Goal: Transaction & Acquisition: Purchase product/service

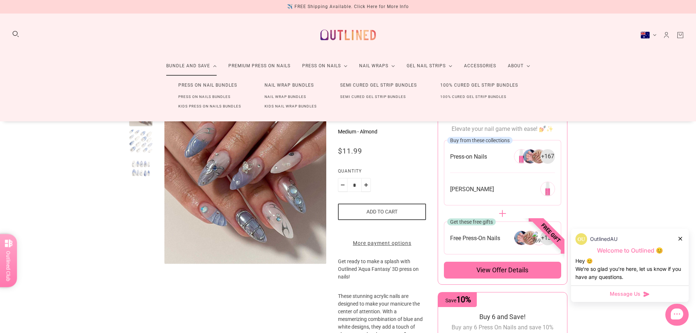
click at [198, 98] on link "Press On Nails Bundles" at bounding box center [205, 97] width 76 height 10
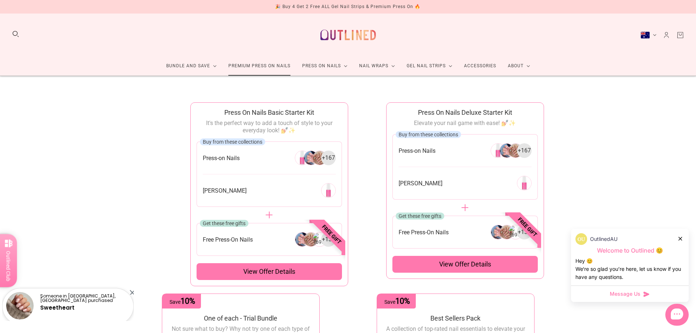
click at [273, 67] on link "Premium Press On Nails" at bounding box center [260, 65] width 74 height 19
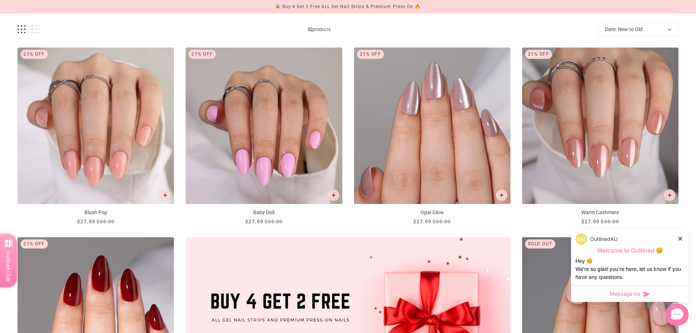
scroll to position [110, 0]
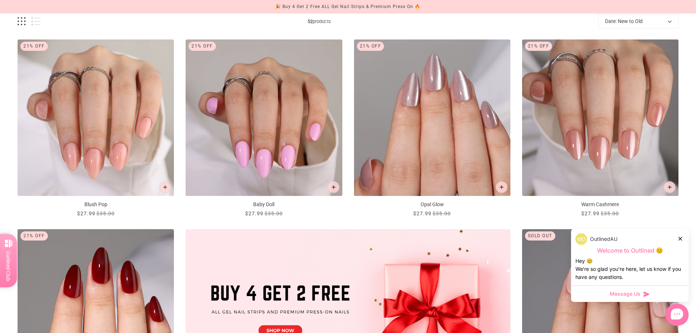
click at [683, 238] on div "OutlinedAU" at bounding box center [629, 239] width 109 height 12
click at [681, 240] on icon at bounding box center [681, 239] width 4 height 4
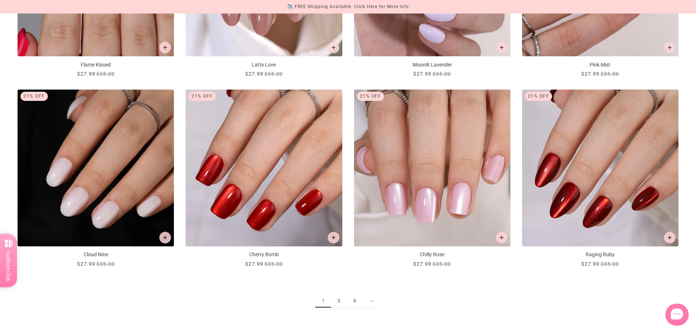
scroll to position [1023, 0]
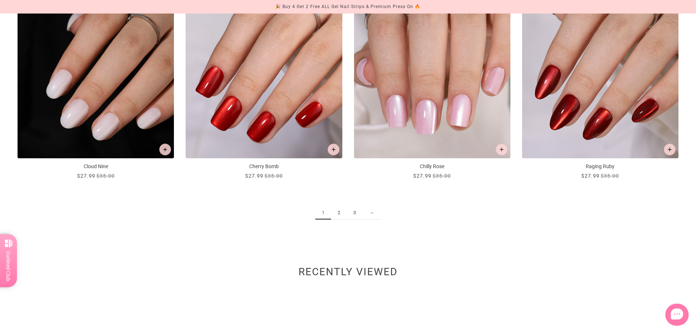
click at [343, 214] on link "2" at bounding box center [339, 213] width 16 height 14
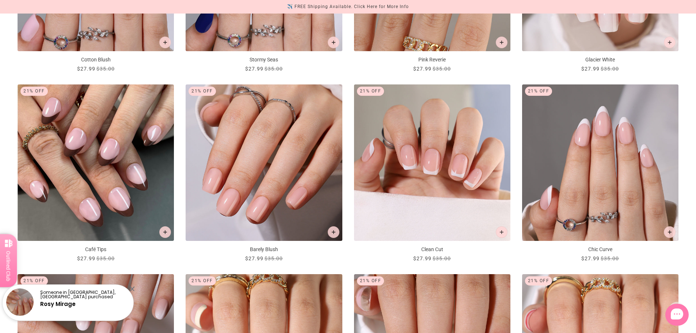
scroll to position [877, 0]
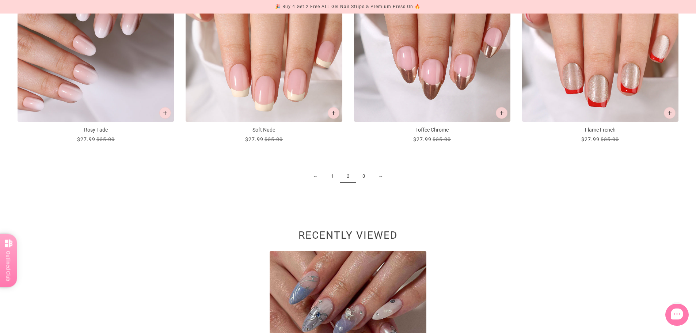
click at [366, 178] on link "3" at bounding box center [364, 177] width 16 height 14
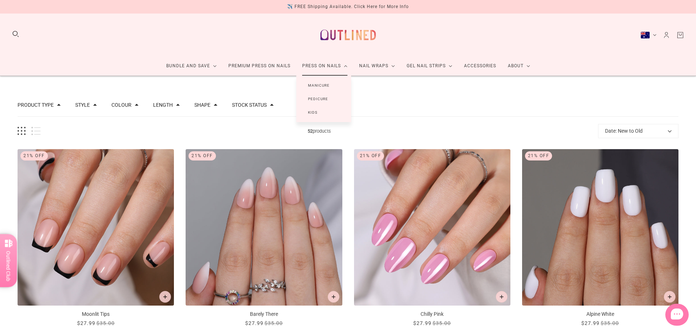
click at [320, 86] on link "Manicure" at bounding box center [318, 86] width 45 height 14
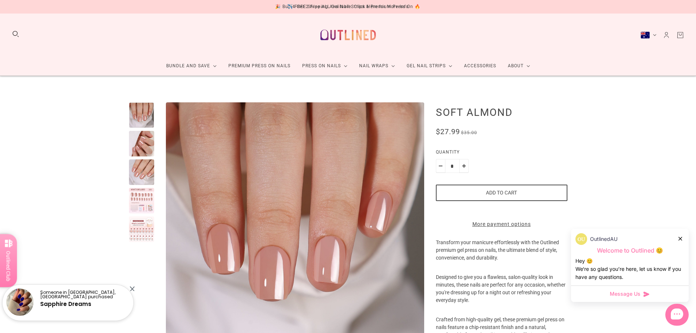
click at [144, 208] on div at bounding box center [142, 201] width 26 height 26
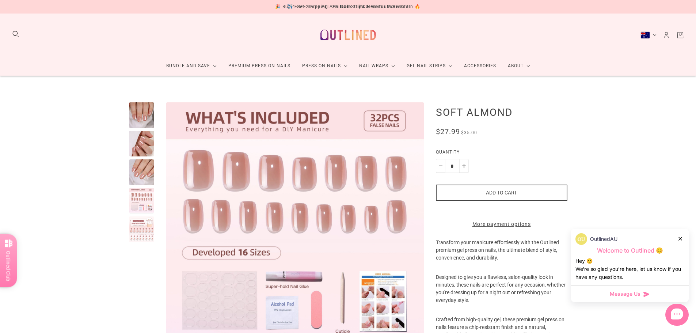
click at [143, 225] on div at bounding box center [142, 229] width 26 height 26
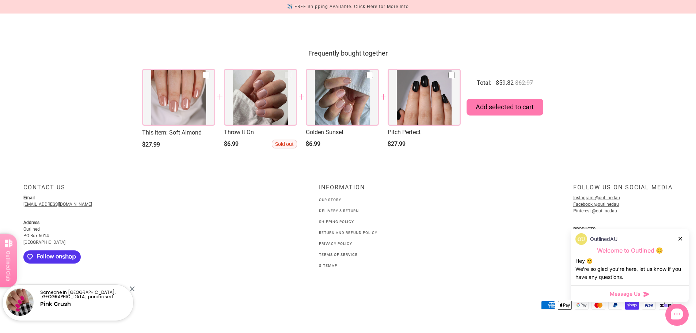
scroll to position [824, 0]
click at [327, 222] on link "Shipping Policy" at bounding box center [336, 222] width 35 height 4
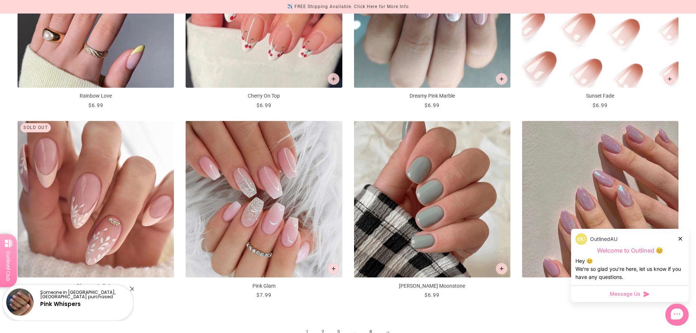
scroll to position [1023, 0]
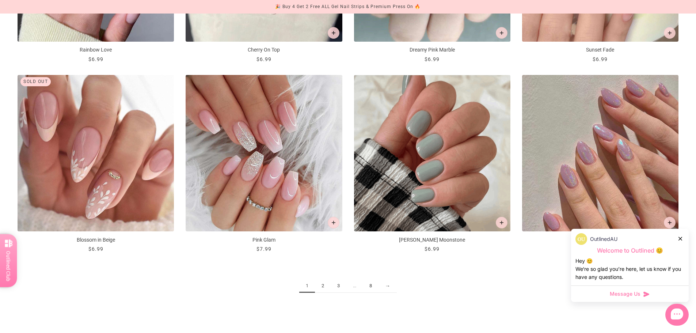
click at [386, 284] on link "→" at bounding box center [388, 286] width 18 height 14
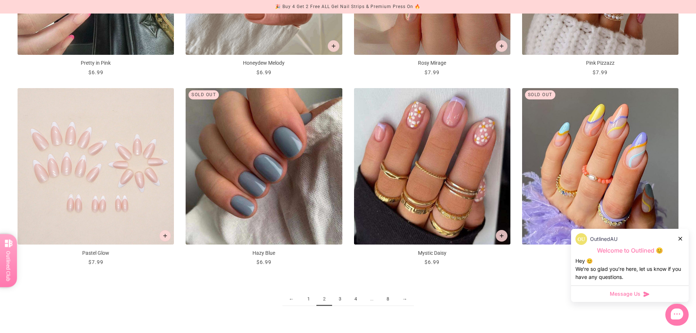
scroll to position [1023, 0]
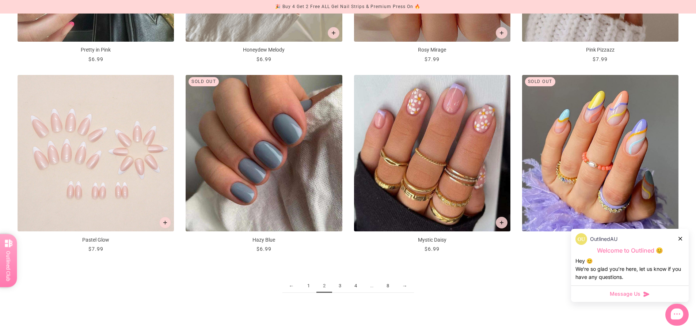
click at [341, 287] on link "3" at bounding box center [340, 286] width 16 height 14
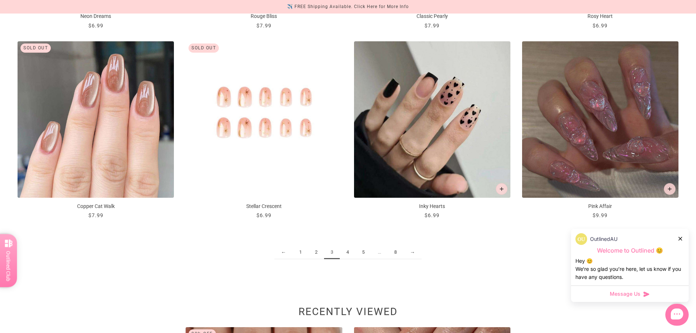
scroll to position [1060, 0]
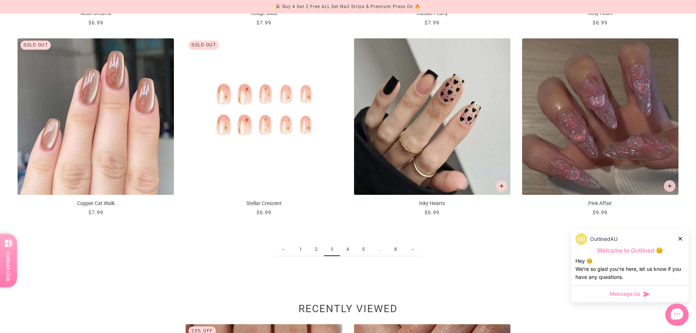
click at [351, 250] on link "4" at bounding box center [348, 250] width 16 height 14
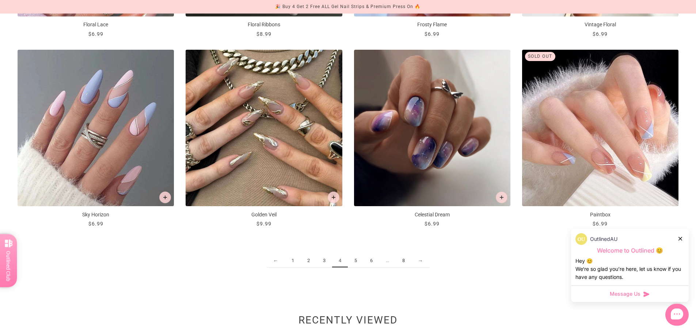
scroll to position [1060, 0]
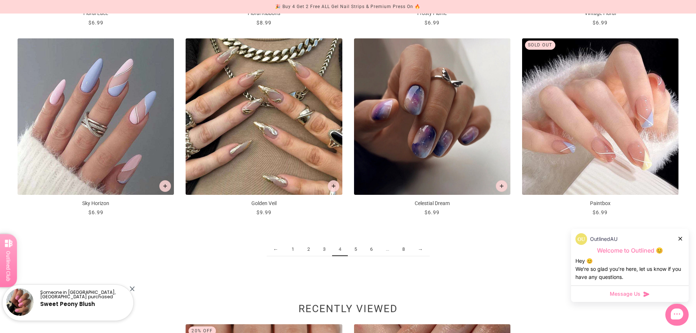
click at [353, 249] on link "5" at bounding box center [356, 250] width 16 height 14
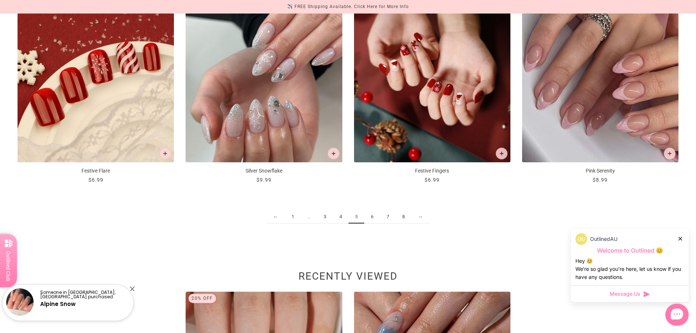
scroll to position [1096, 0]
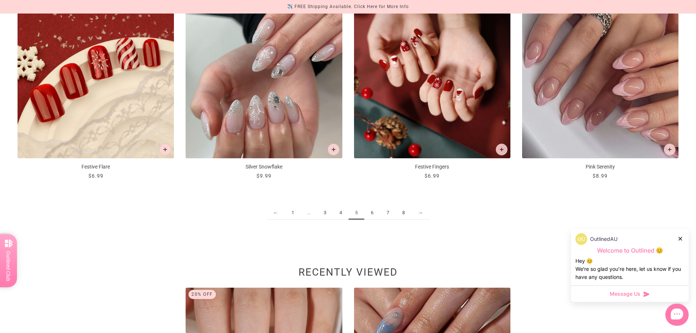
click at [373, 210] on link "6" at bounding box center [372, 213] width 16 height 14
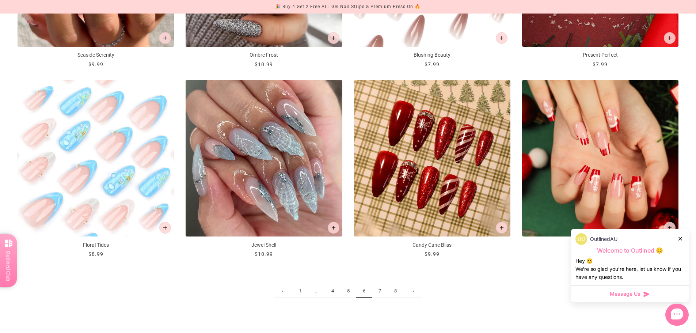
scroll to position [1133, 0]
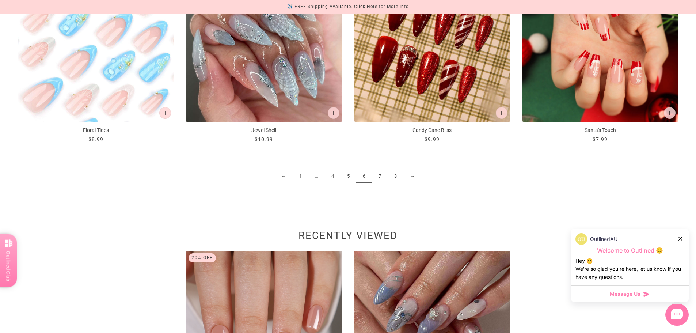
click at [379, 177] on link "7" at bounding box center [380, 177] width 16 height 14
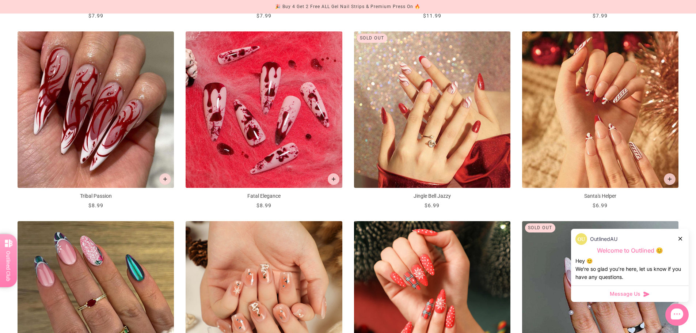
scroll to position [1023, 0]
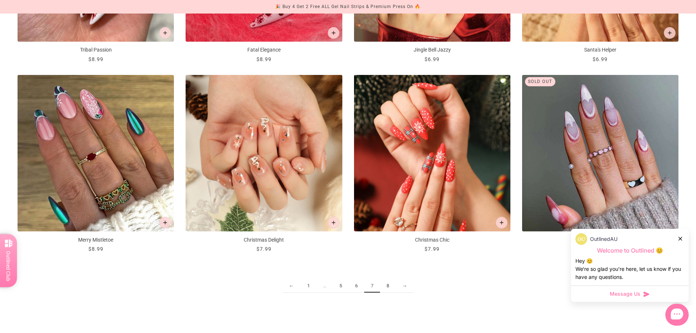
click at [390, 288] on link "8" at bounding box center [388, 286] width 16 height 14
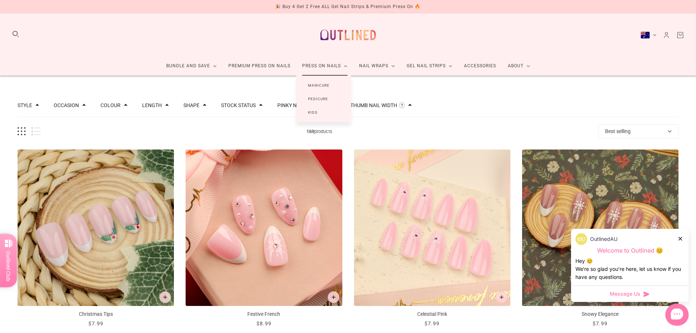
click at [326, 85] on link "Manicure" at bounding box center [318, 86] width 45 height 14
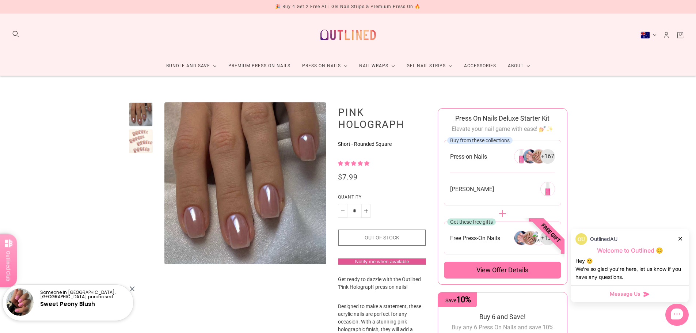
click at [134, 140] on div at bounding box center [141, 141] width 24 height 24
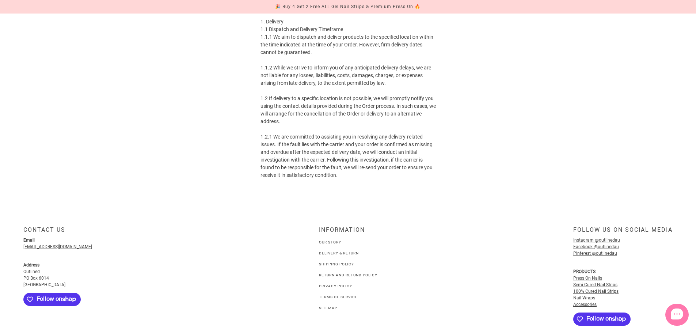
scroll to position [159, 0]
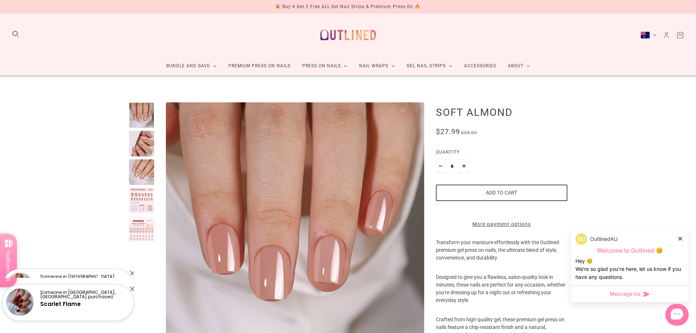
click at [490, 193] on button "Add to cart" at bounding box center [502, 193] width 132 height 16
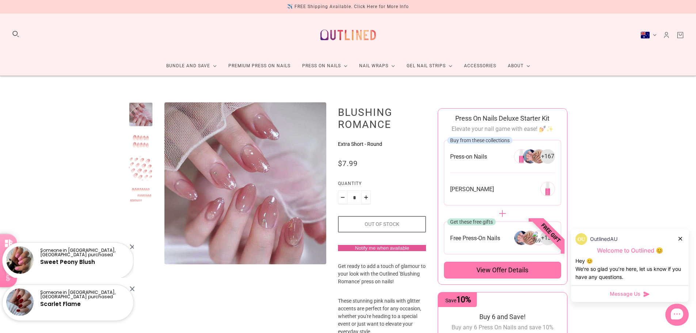
click at [143, 144] on div at bounding box center [141, 141] width 24 height 24
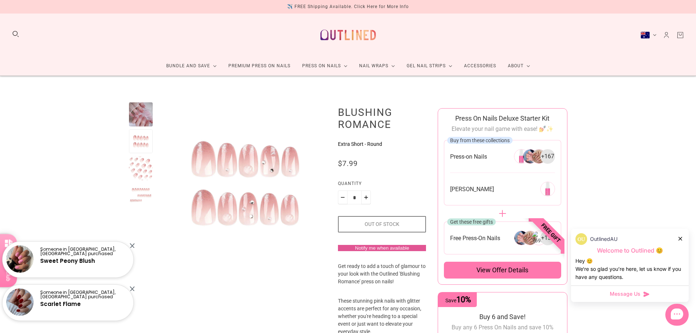
click at [144, 160] on div at bounding box center [141, 168] width 24 height 24
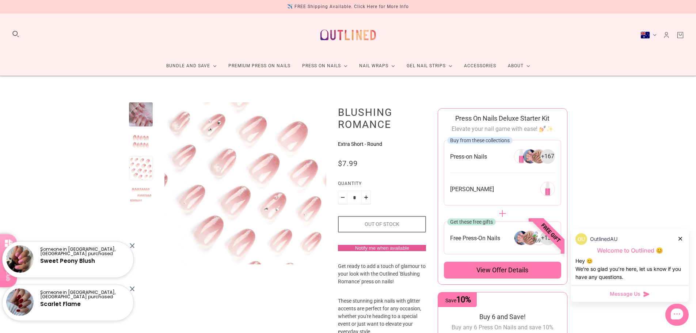
click at [138, 178] on div at bounding box center [141, 168] width 24 height 24
click at [137, 189] on div at bounding box center [141, 195] width 24 height 24
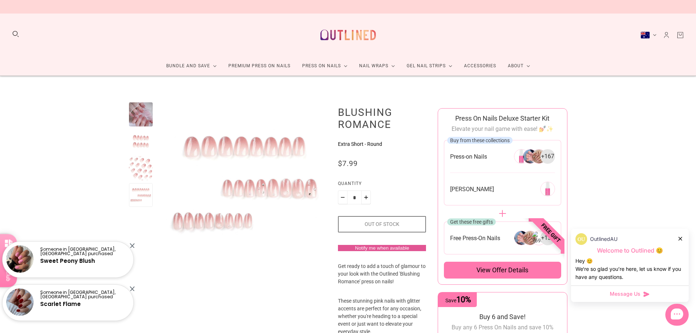
click at [144, 127] on div at bounding box center [141, 183] width 24 height 162
click at [148, 118] on div at bounding box center [141, 114] width 24 height 24
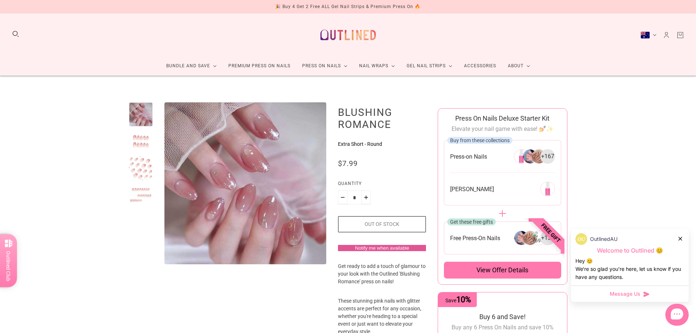
click at [144, 146] on div at bounding box center [141, 141] width 24 height 24
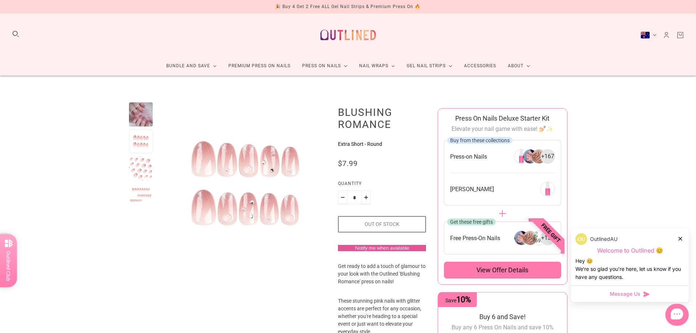
click at [140, 163] on div at bounding box center [141, 168] width 24 height 24
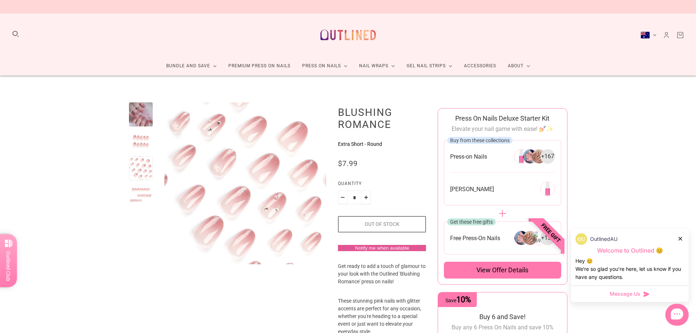
click at [138, 188] on div at bounding box center [141, 195] width 24 height 24
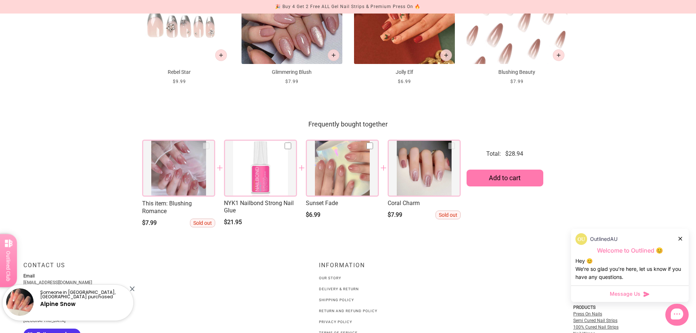
scroll to position [913, 0]
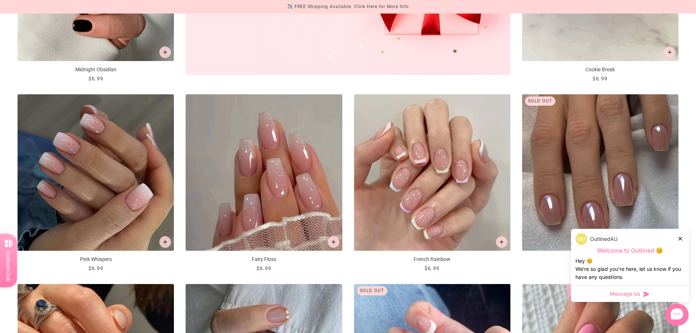
scroll to position [438, 0]
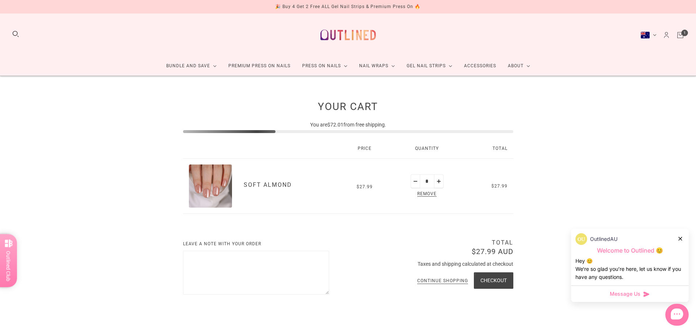
click at [365, 31] on img at bounding box center [348, 34] width 64 height 31
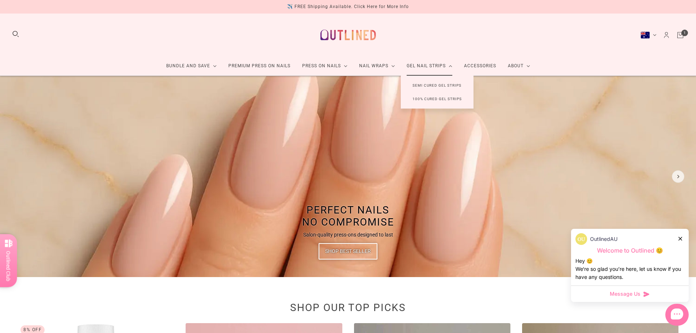
click at [412, 84] on link "Semi Cured Gel Strips" at bounding box center [437, 86] width 72 height 14
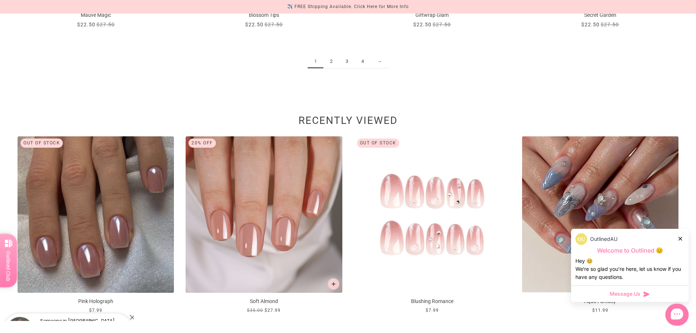
scroll to position [1352, 0]
